Goal: Task Accomplishment & Management: Use online tool/utility

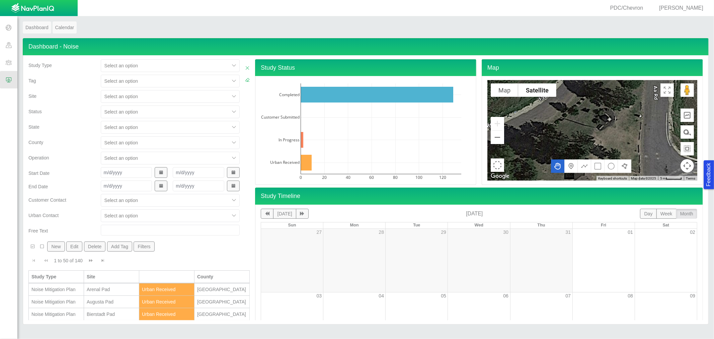
click at [121, 99] on div at bounding box center [164, 96] width 121 height 8
type input "quand"
click at [126, 114] on div "Quandary Pad" at bounding box center [170, 113] width 139 height 12
checkbox input "false"
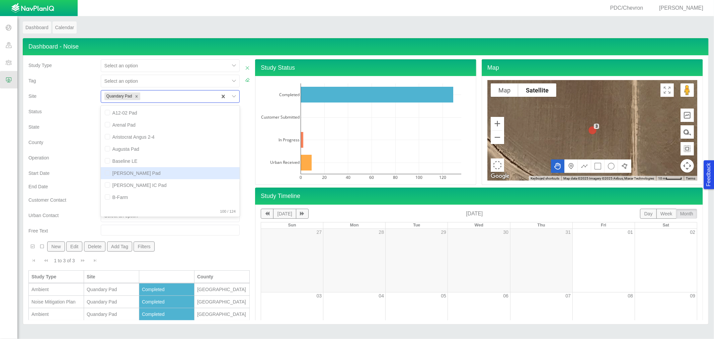
scroll to position [0, 0]
click at [61, 285] on div "Ambient" at bounding box center [56, 288] width 50 height 7
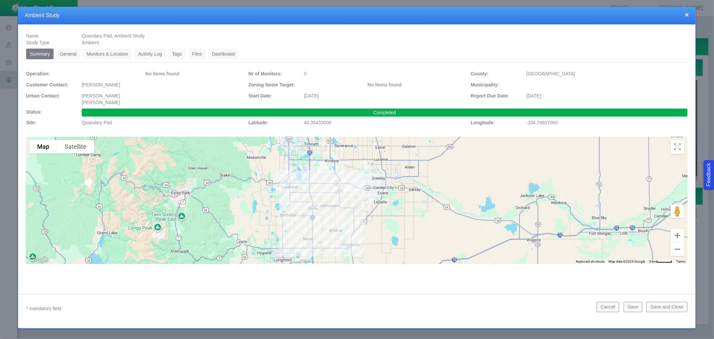
click at [106, 55] on link "Monitors & Location" at bounding box center [107, 54] width 49 height 11
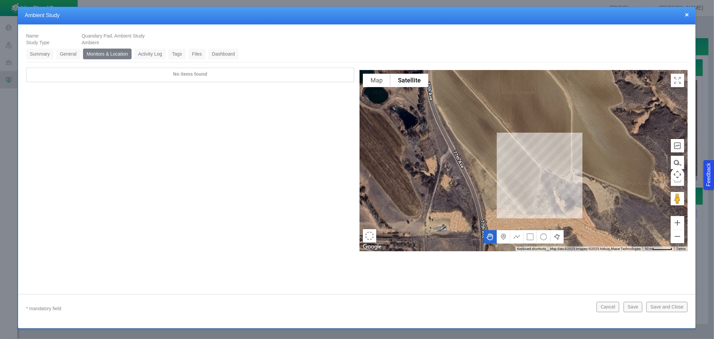
click at [689, 15] on div "× Ambient Study" at bounding box center [356, 15] width 677 height 17
click at [687, 15] on button "×" at bounding box center [687, 14] width 4 height 7
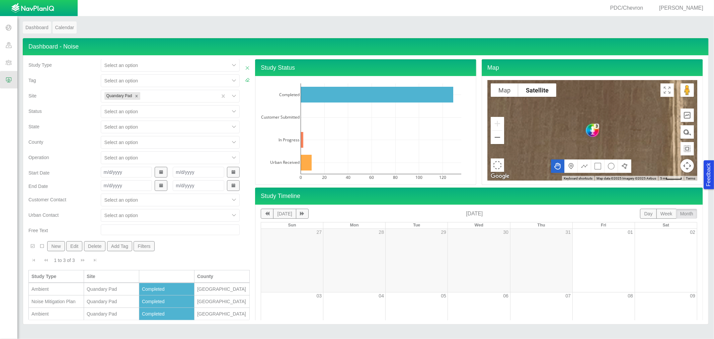
click at [51, 313] on div "Ambient" at bounding box center [56, 313] width 50 height 7
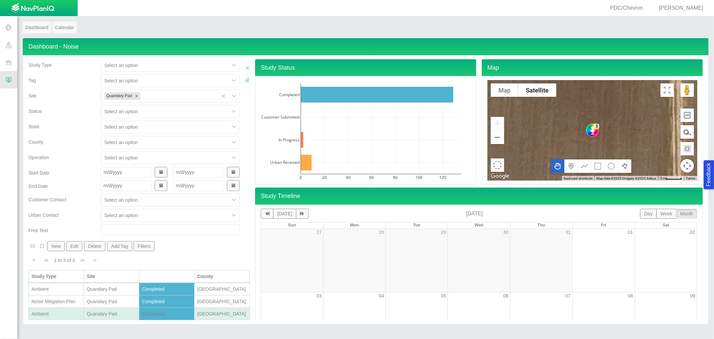
click at [51, 313] on div "Ambient" at bounding box center [56, 313] width 50 height 7
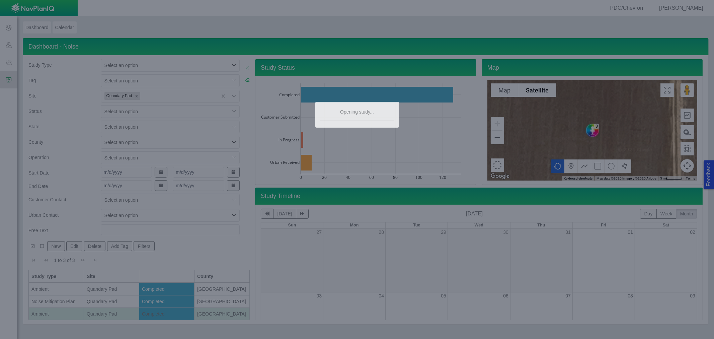
type textarea "x"
select select "CostumerReview"
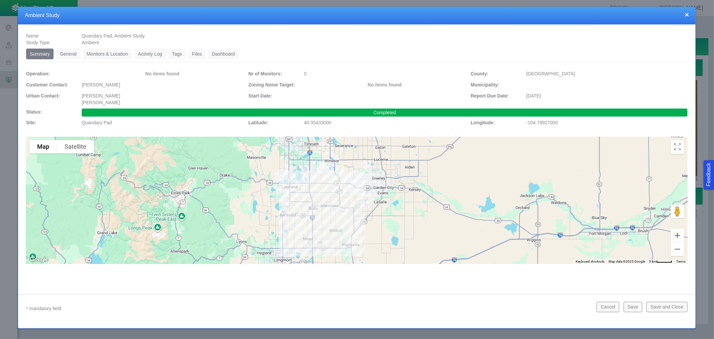
click at [130, 57] on link "Monitors & Location" at bounding box center [107, 54] width 49 height 11
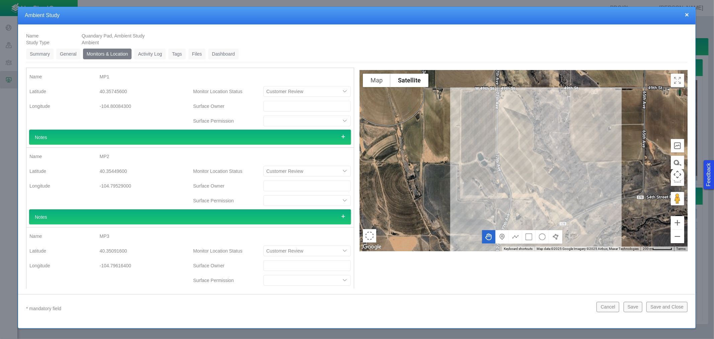
drag, startPoint x: 594, startPoint y: 175, endPoint x: 563, endPoint y: 158, distance: 36.2
click at [563, 158] on div at bounding box center [523, 160] width 328 height 181
